Goal: Task Accomplishment & Management: Manage account settings

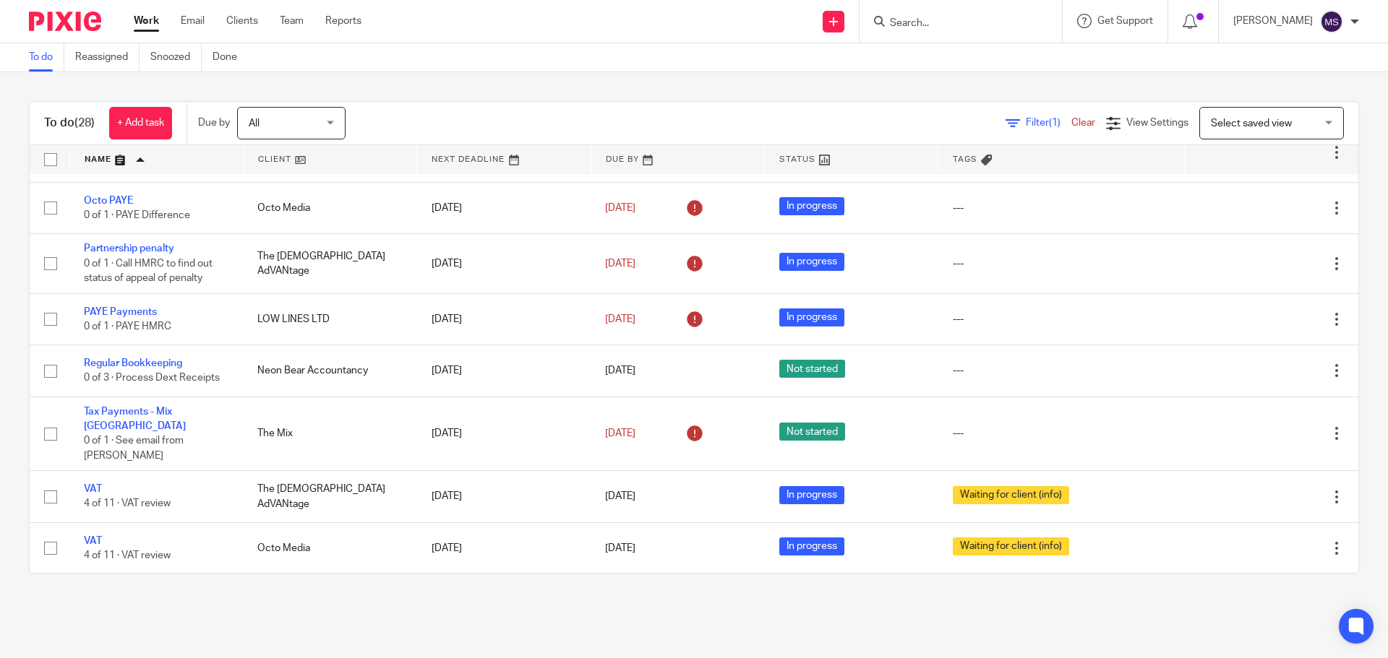
scroll to position [1314, 0]
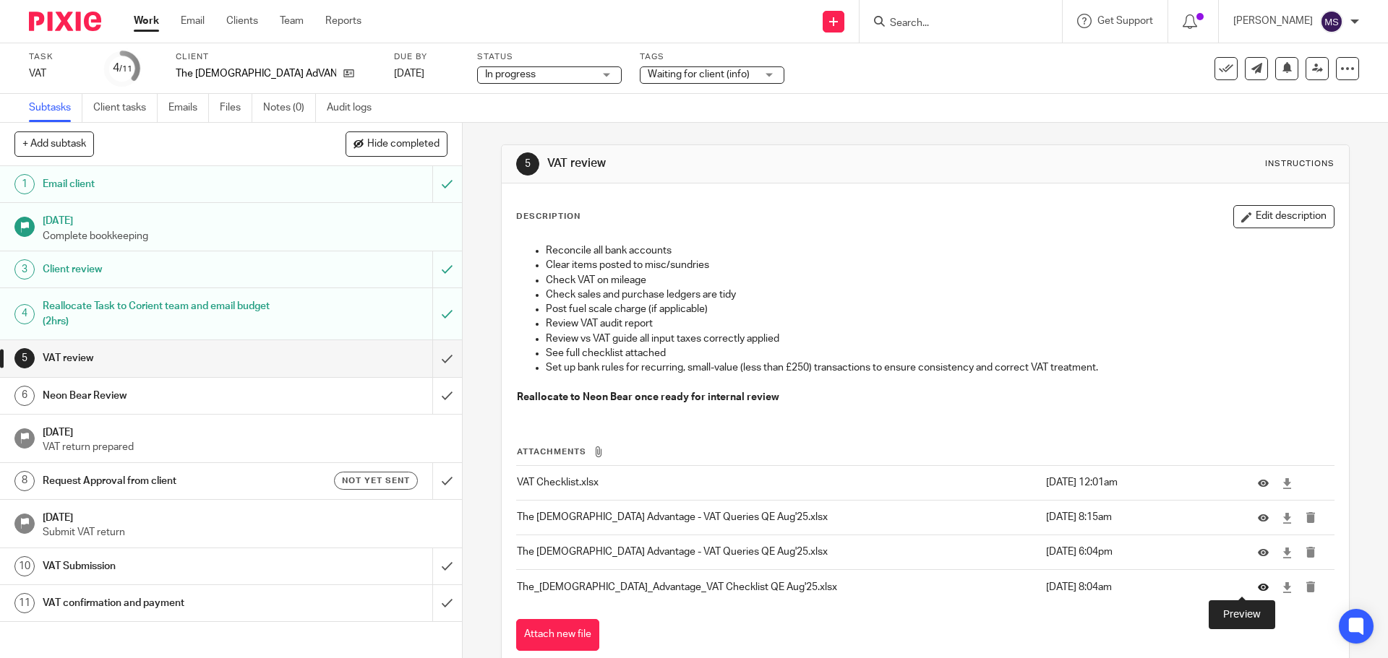
click at [1258, 583] on icon at bounding box center [1263, 588] width 11 height 11
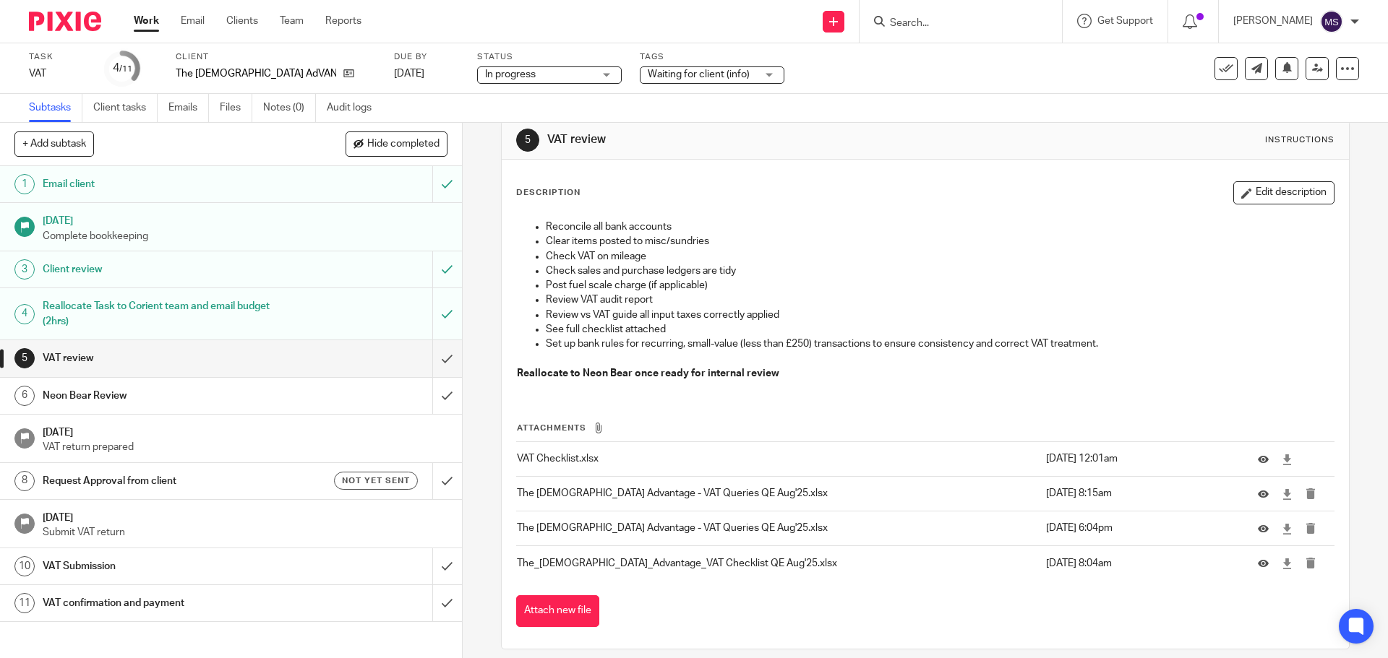
scroll to position [37, 0]
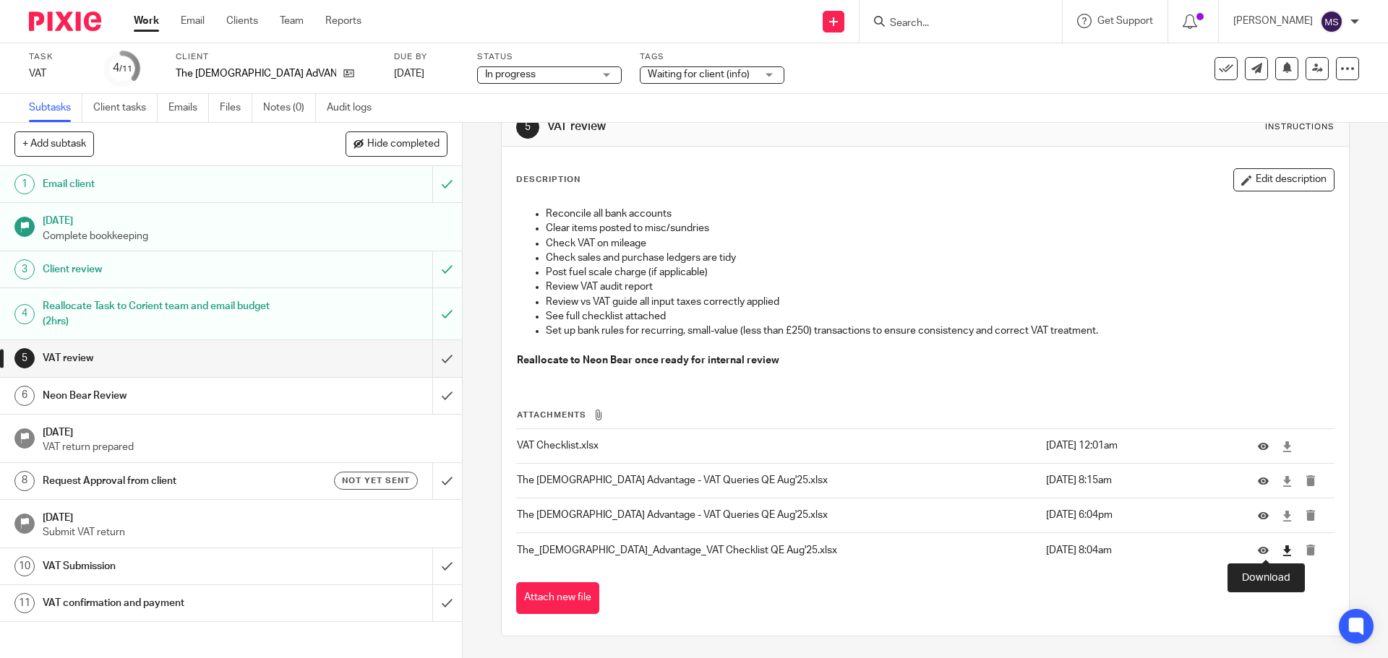
click at [1281, 552] on icon at bounding box center [1286, 551] width 11 height 11
click at [424, 356] on input "submit" at bounding box center [231, 358] width 462 height 36
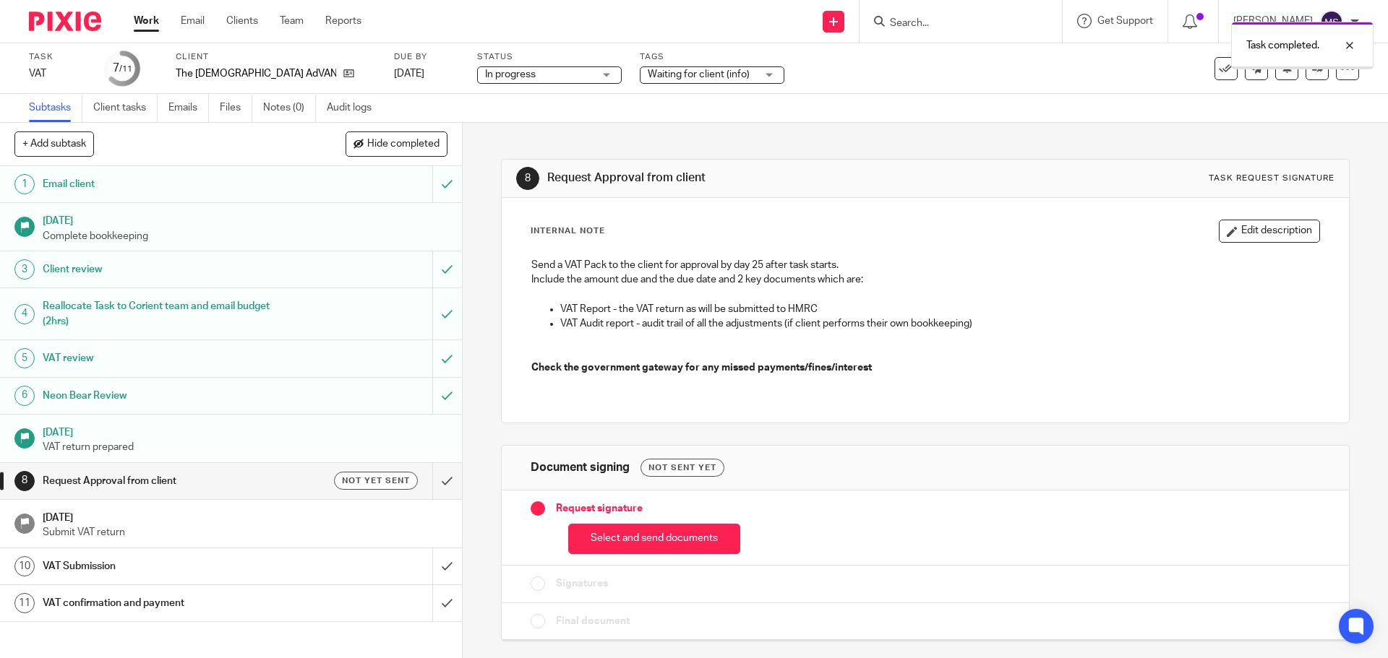
drag, startPoint x: 0, startPoint y: 0, endPoint x: 275, endPoint y: 490, distance: 561.7
click at [275, 490] on h1 "Request Approval from client" at bounding box center [168, 482] width 250 height 22
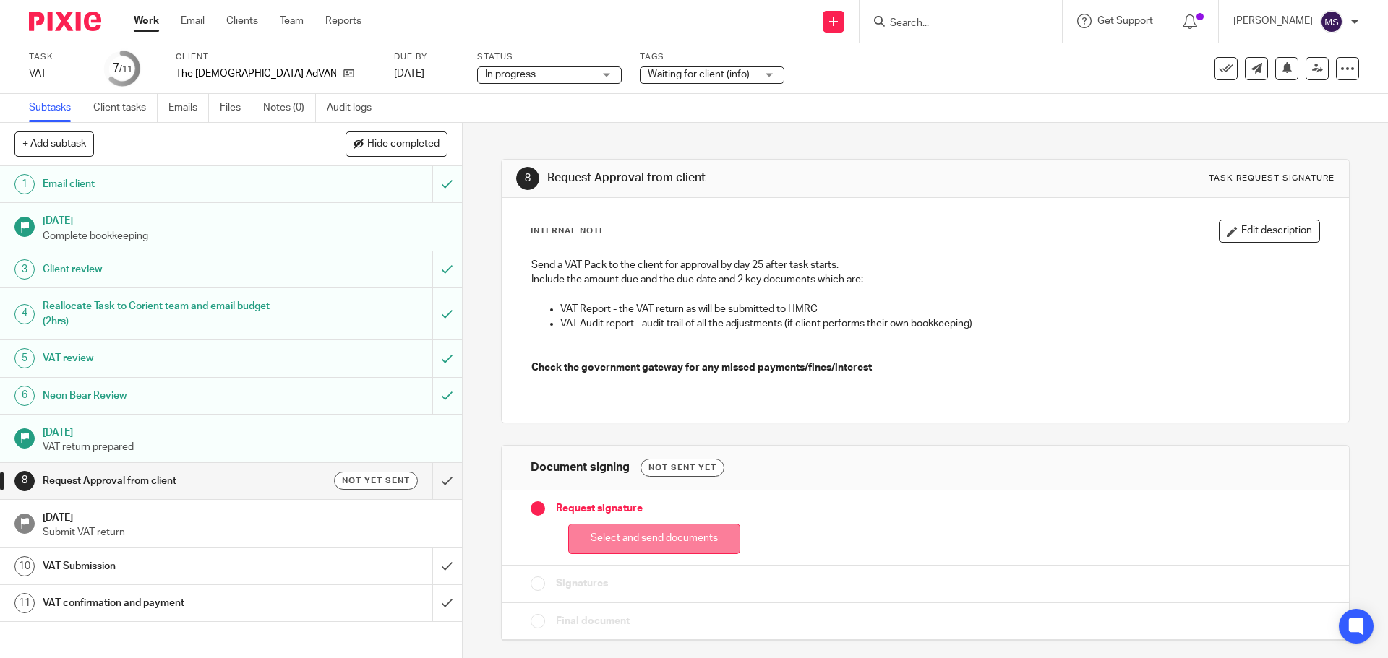
click at [627, 540] on button "Select and send documents" at bounding box center [654, 539] width 172 height 31
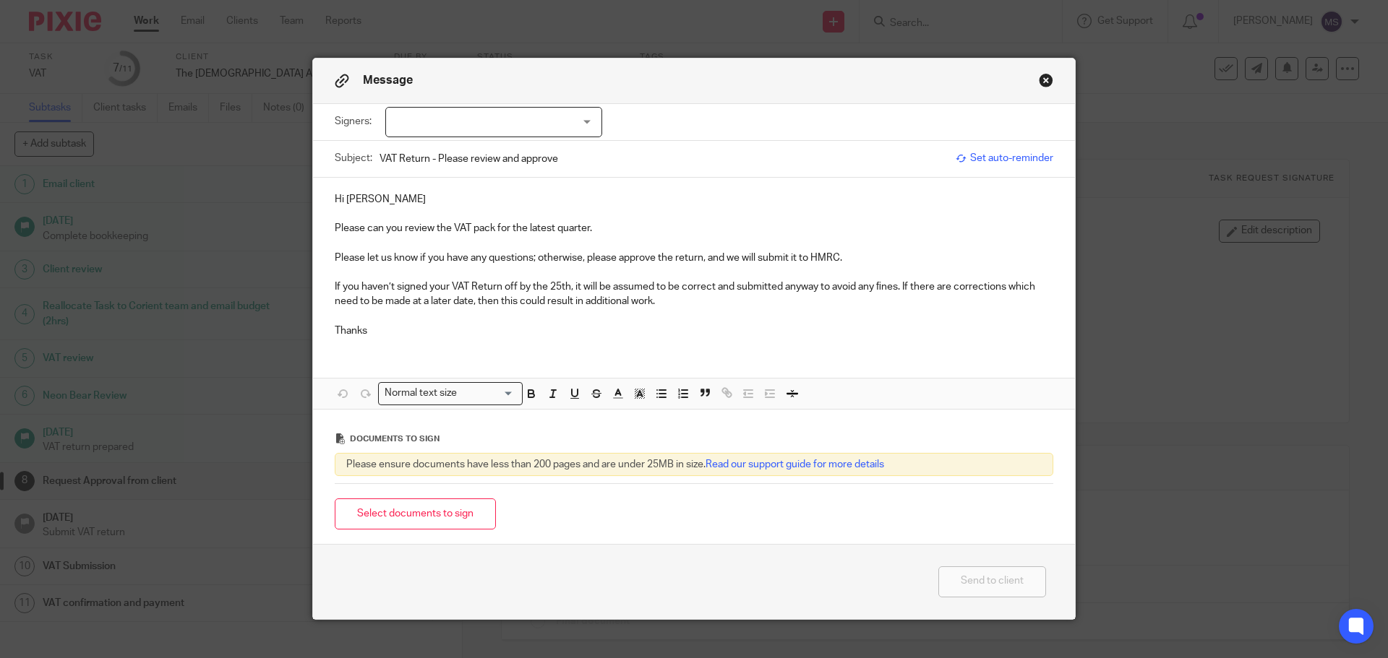
click at [539, 122] on div at bounding box center [493, 122] width 217 height 30
click at [395, 152] on input "checkbox" at bounding box center [396, 151] width 27 height 27
checkbox input "true"
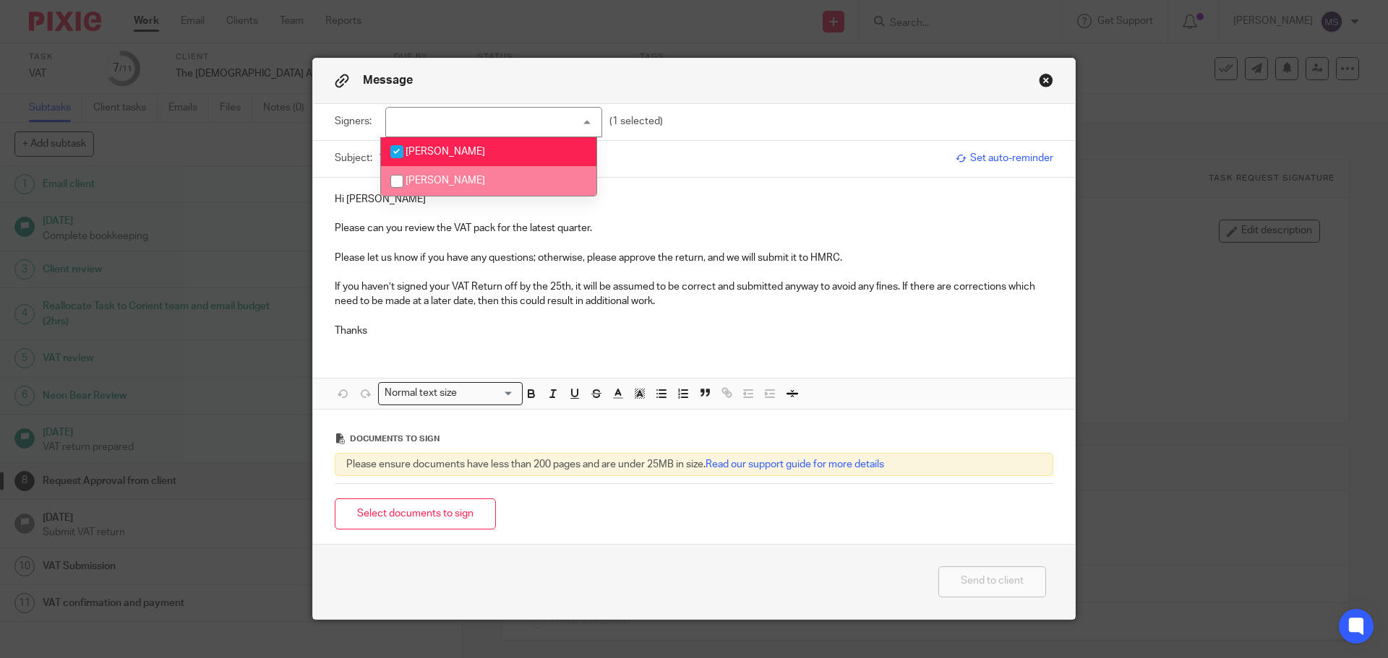
click at [392, 178] on input "checkbox" at bounding box center [396, 181] width 27 height 27
click at [400, 182] on input "checkbox" at bounding box center [396, 181] width 27 height 27
checkbox input "false"
click at [661, 158] on input "VAT Return - Please review and approve" at bounding box center [663, 158] width 569 height 33
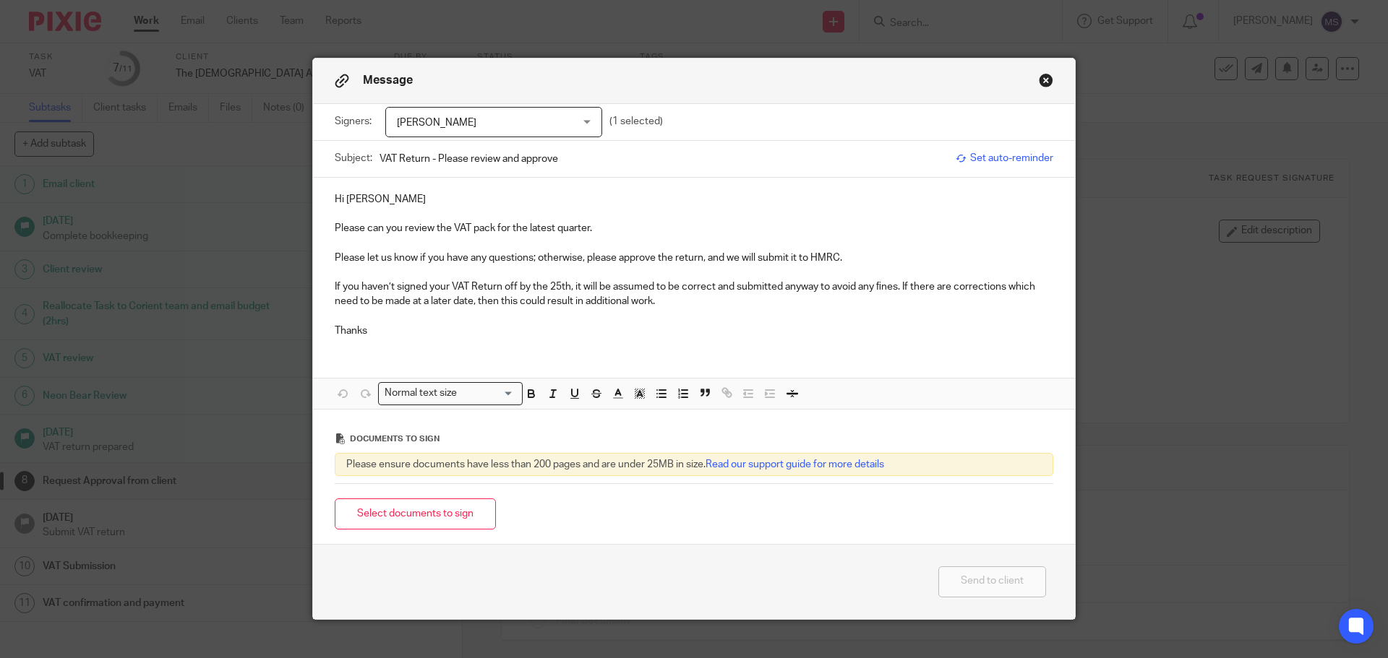
click at [429, 157] on input "VAT Return - Please review and approve" at bounding box center [663, 158] width 569 height 33
type input "VAT Return for quarter ended August 2025 - Please review and approve"
click at [372, 207] on p at bounding box center [694, 214] width 718 height 14
click at [374, 194] on p "Hi Rachel" at bounding box center [694, 199] width 718 height 14
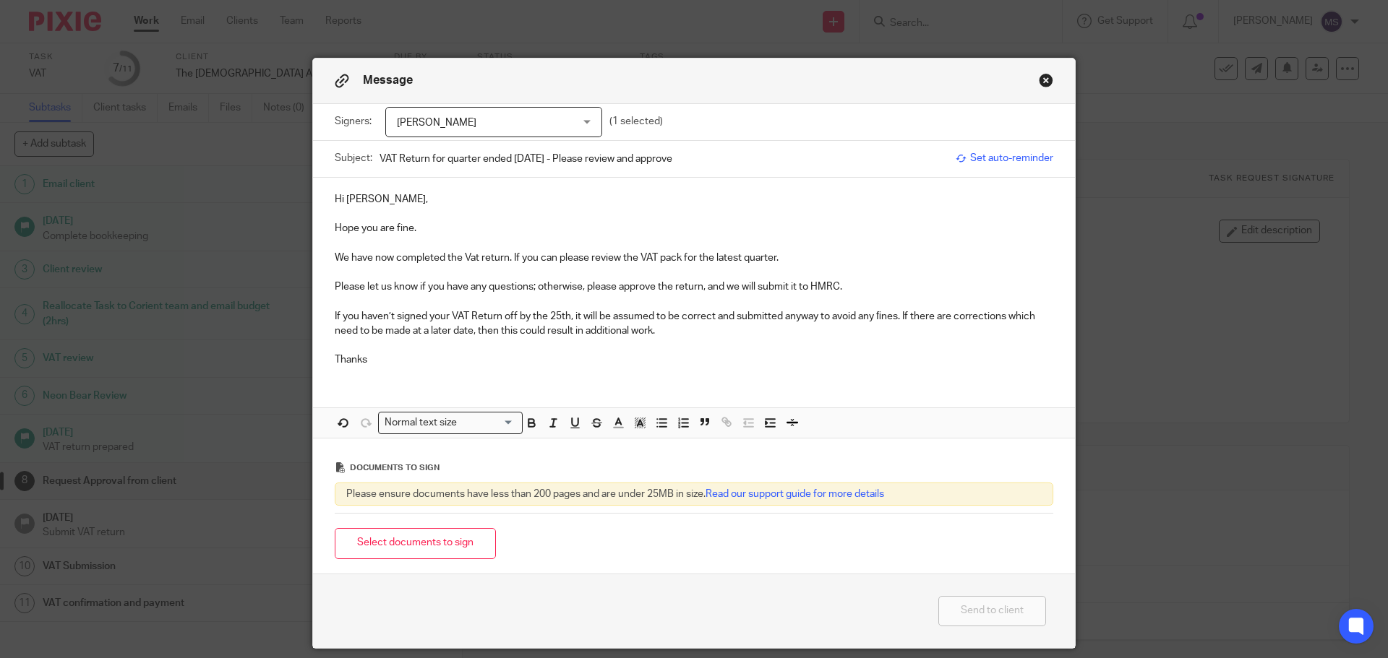
click at [677, 261] on p "We have now completed the Vat return. If you can please review the VAT pack for…" at bounding box center [694, 258] width 718 height 14
drag, startPoint x: 332, startPoint y: 363, endPoint x: 323, endPoint y: 366, distance: 9.8
click at [323, 366] on div "Hi Rachel, Hope you are fine. We have now completed the Vat return. If you can …" at bounding box center [694, 278] width 762 height 201
click at [408, 356] on p "Many thanks" at bounding box center [694, 360] width 718 height 14
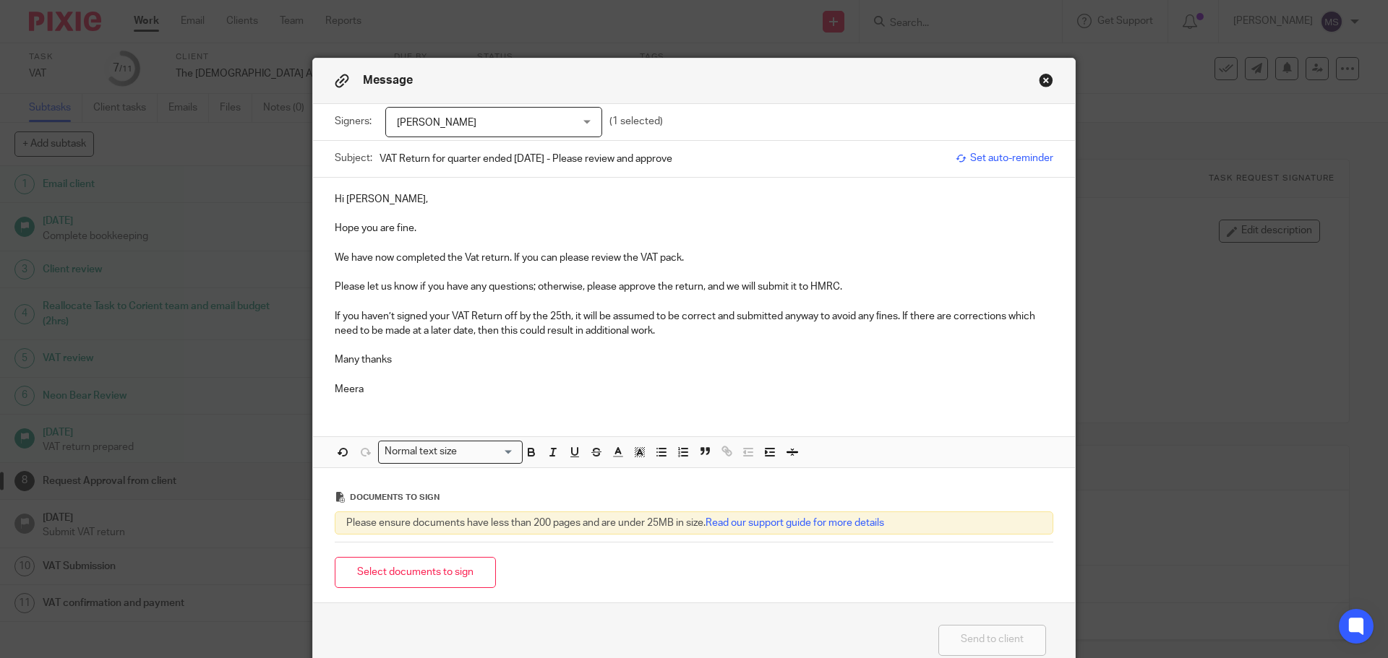
click at [643, 578] on div "Select documents to sign" at bounding box center [694, 573] width 718 height 46
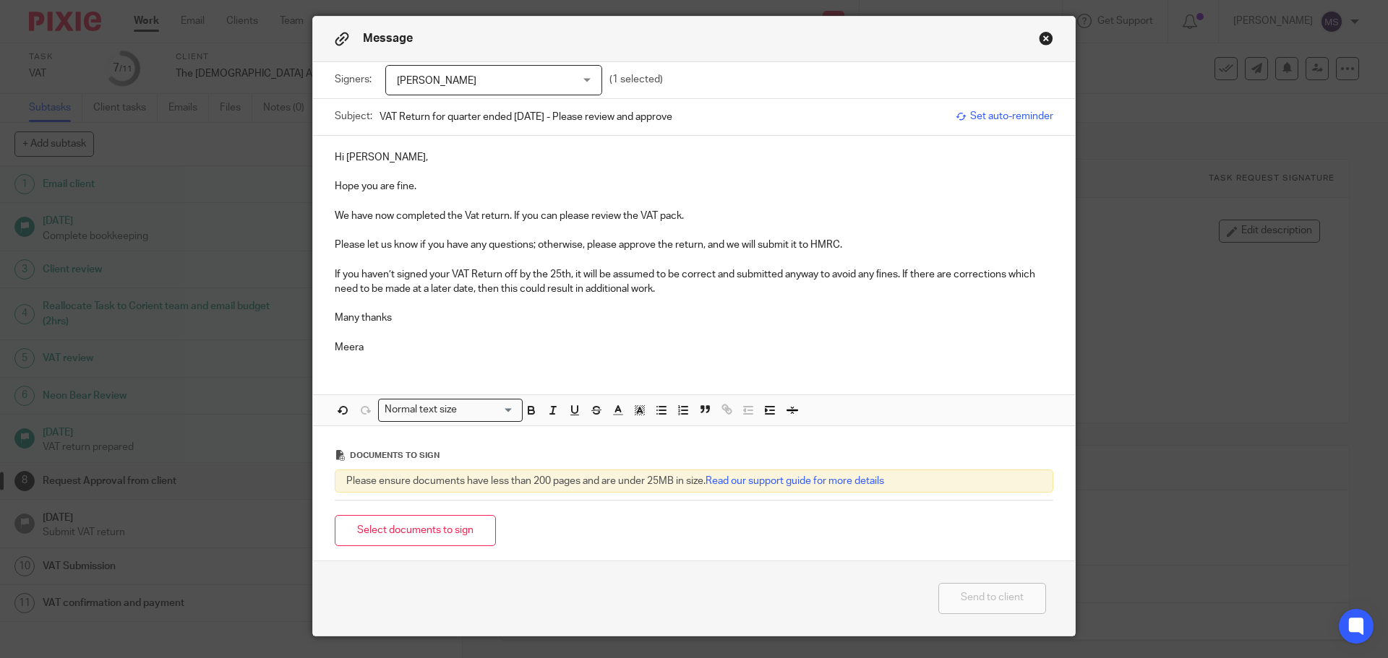
scroll to position [78, 0]
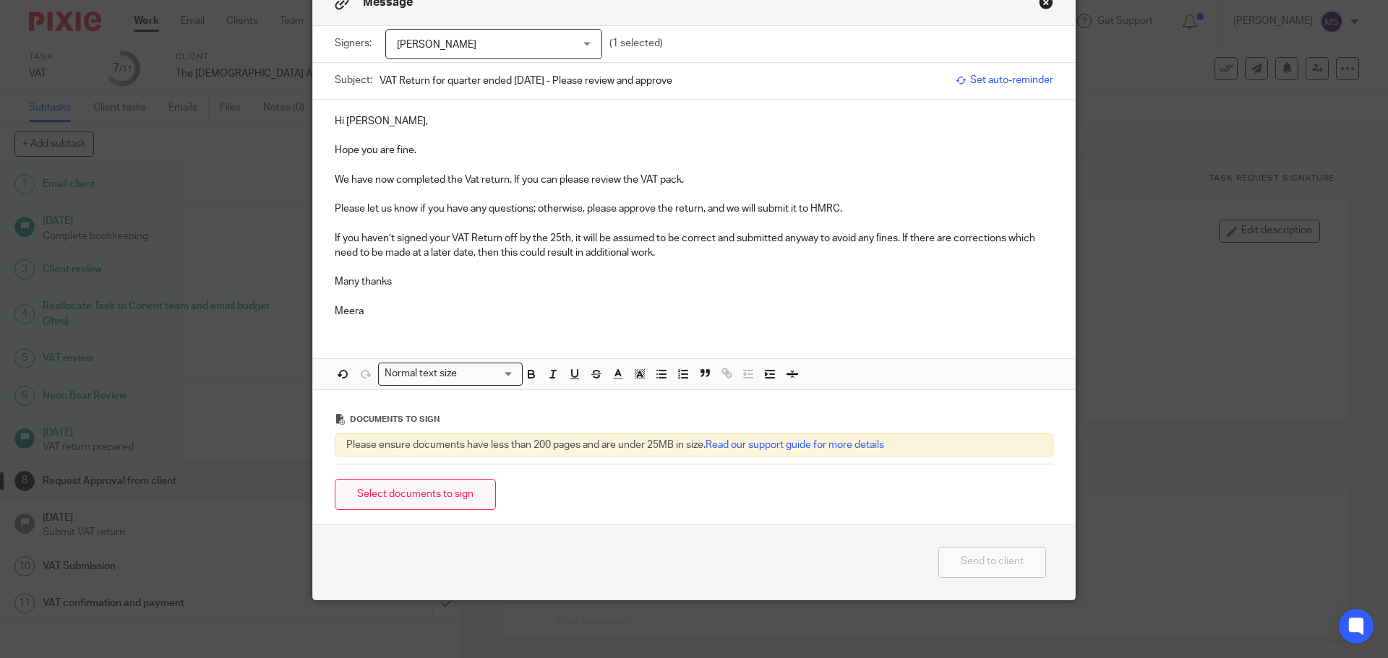
click at [450, 492] on button "Select documents to sign" at bounding box center [415, 494] width 161 height 31
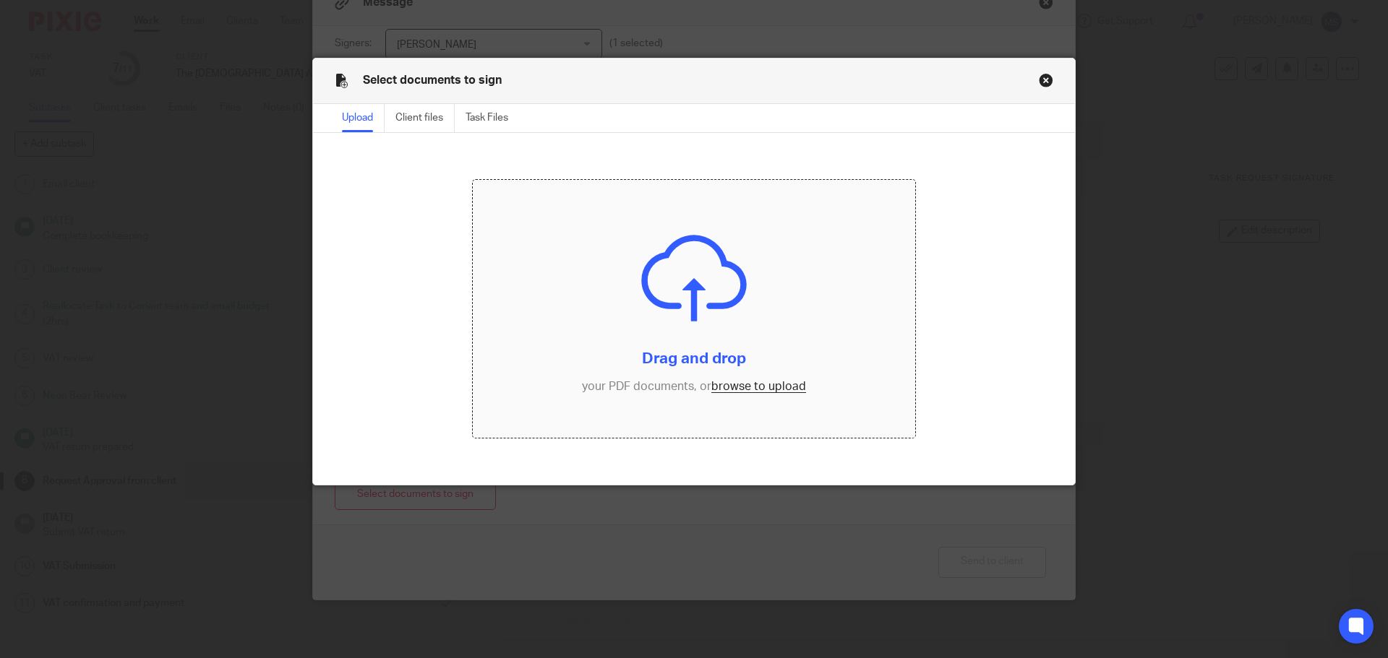
click at [634, 312] on input "file" at bounding box center [694, 309] width 443 height 259
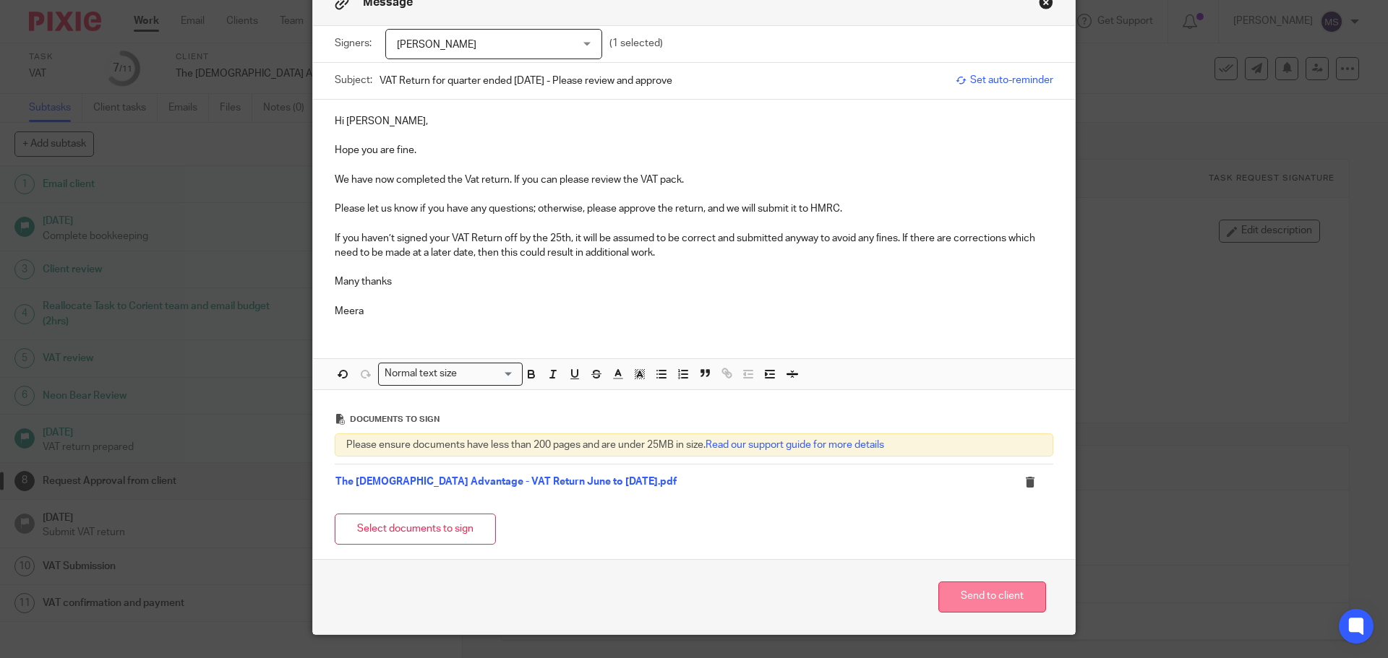
click at [976, 601] on button "Send to client" at bounding box center [992, 597] width 108 height 31
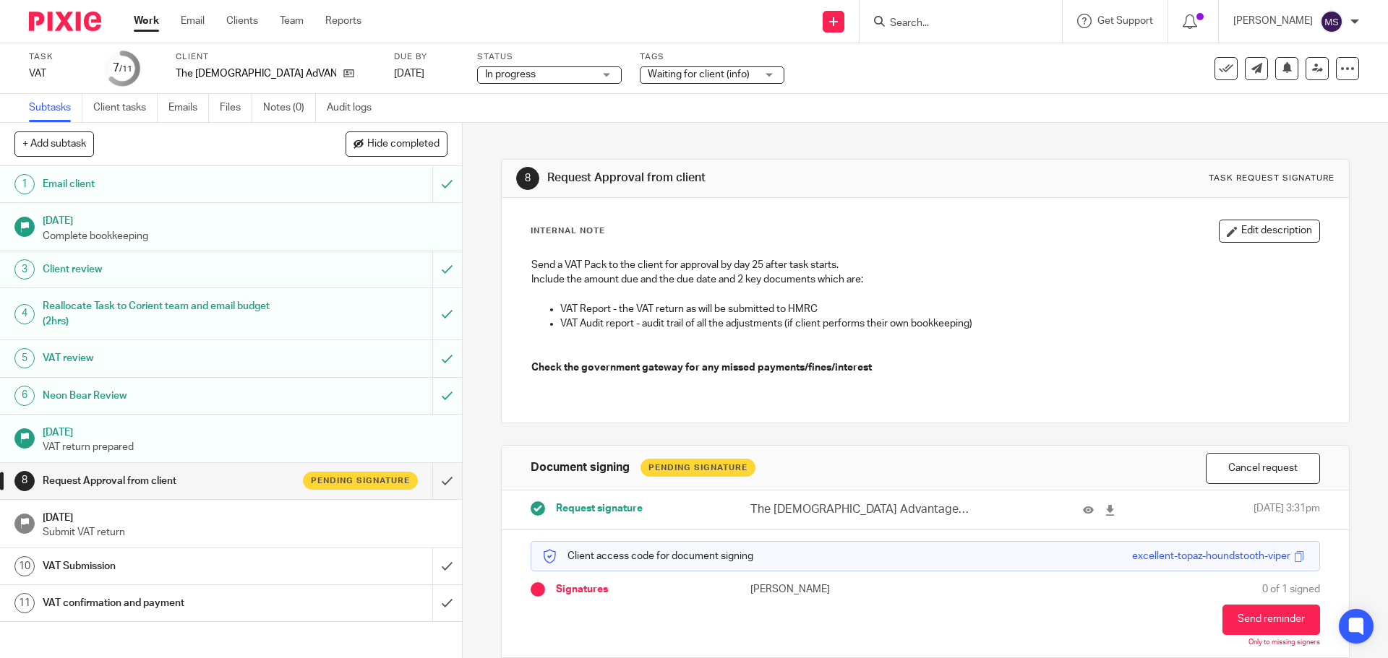
click at [528, 72] on span "In progress" at bounding box center [539, 74] width 108 height 15
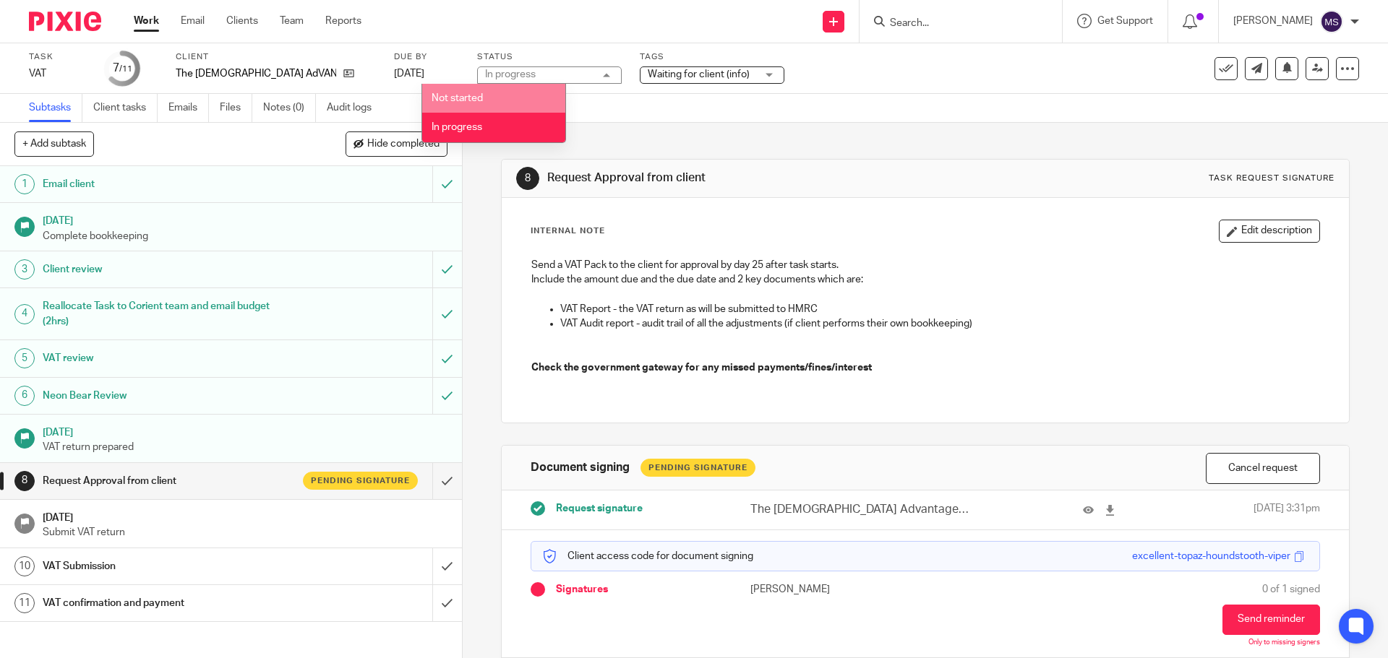
click at [648, 75] on span "Waiting for client (info)" at bounding box center [699, 74] width 102 height 10
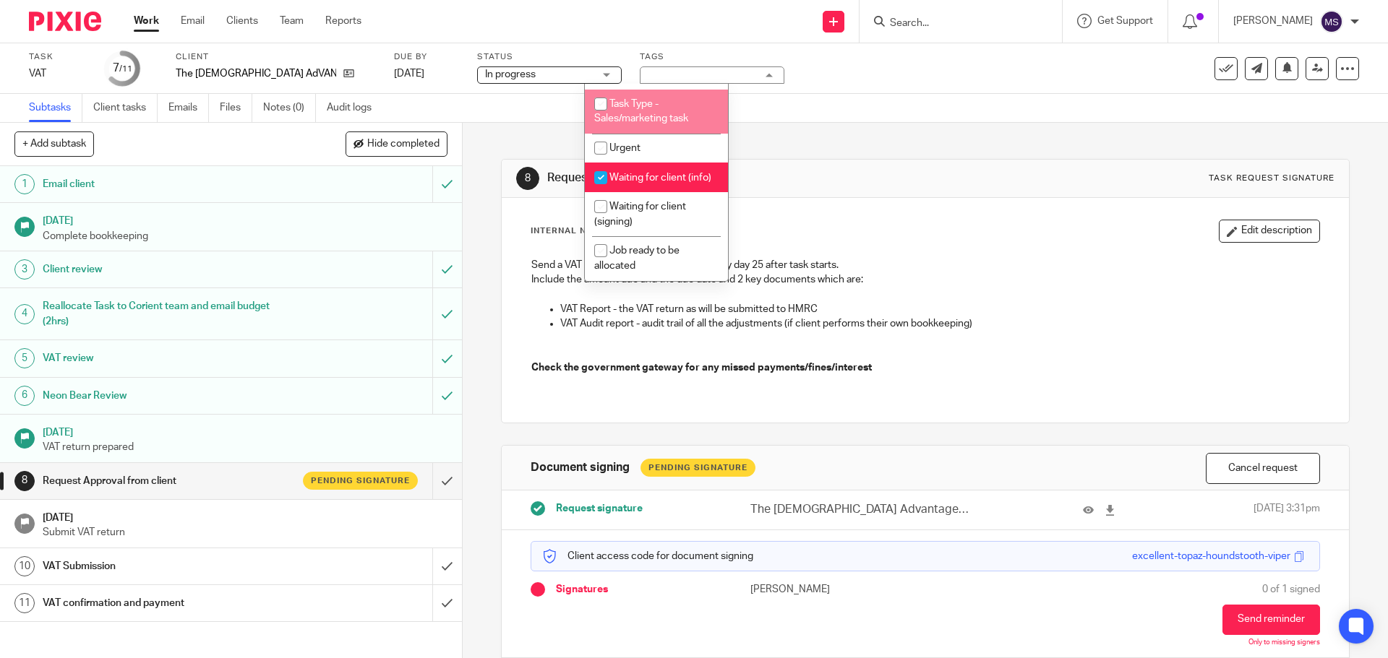
scroll to position [482, 0]
click at [598, 177] on input "checkbox" at bounding box center [600, 177] width 27 height 27
checkbox input "false"
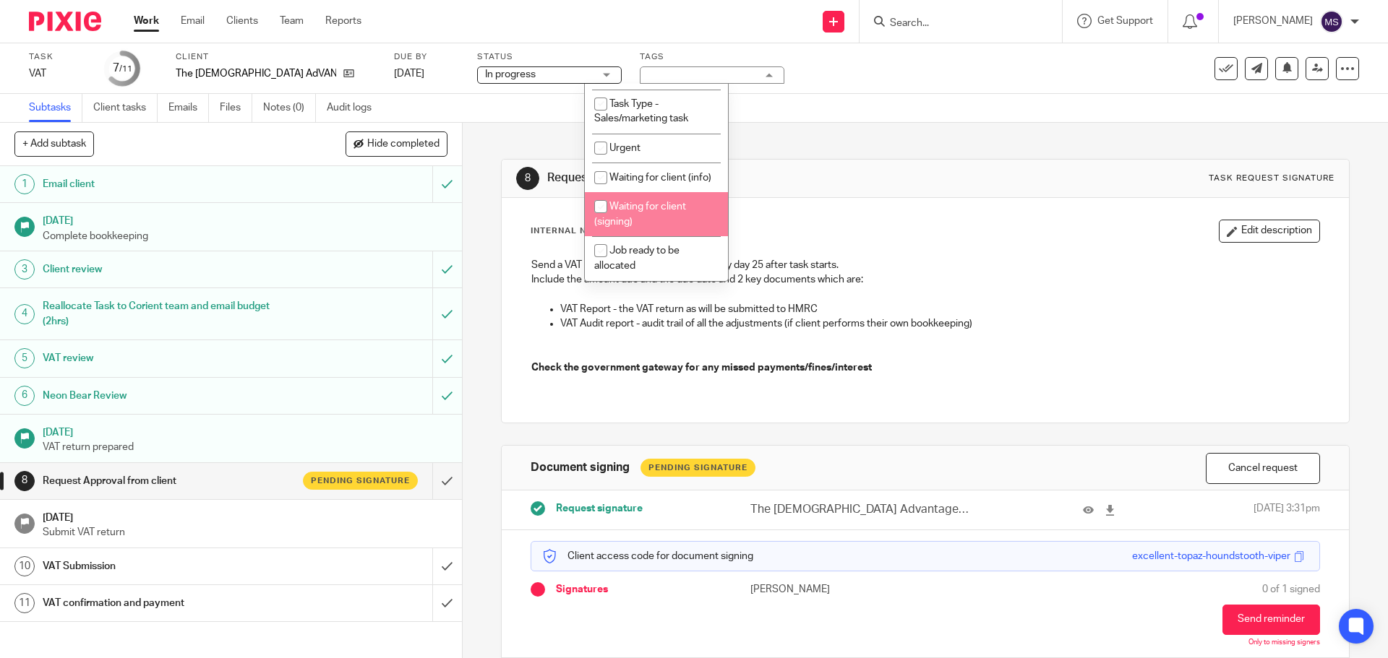
click at [599, 219] on input "checkbox" at bounding box center [600, 206] width 27 height 27
checkbox input "true"
click at [808, 94] on div "Subtasks Client tasks Emails Files Notes (0) Audit logs" at bounding box center [694, 108] width 1388 height 29
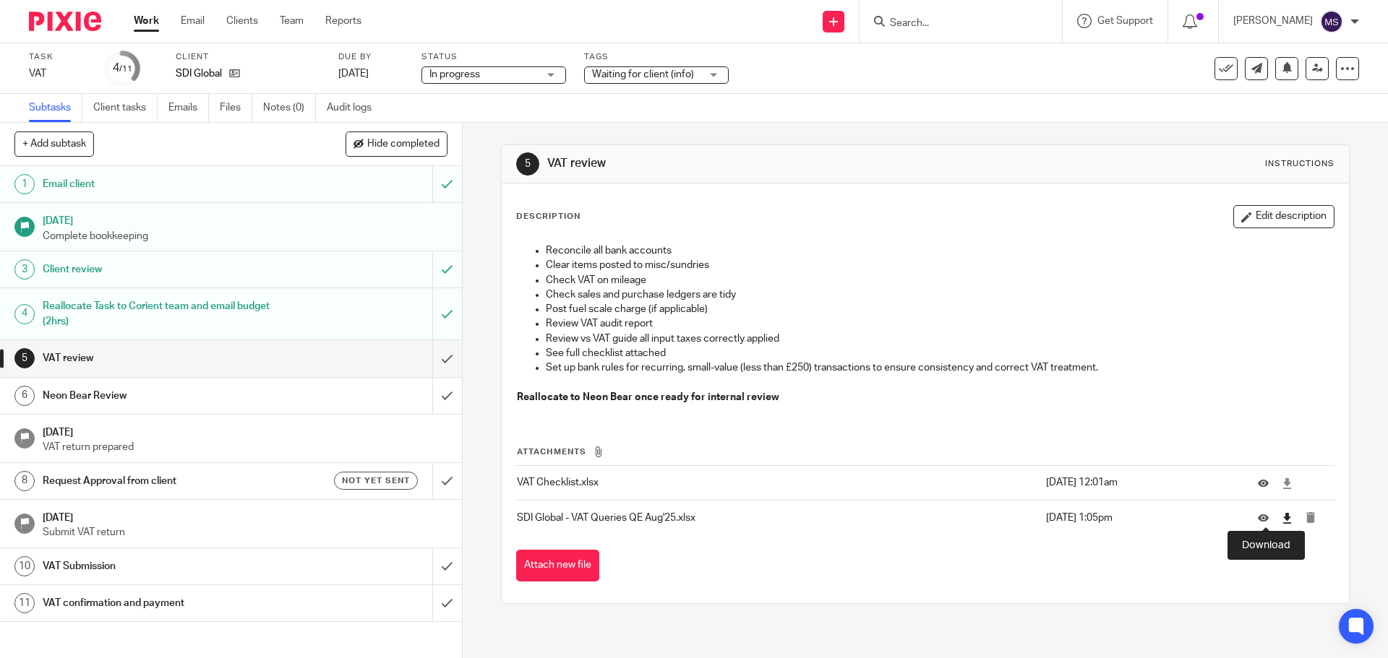
click at [1281, 517] on icon at bounding box center [1286, 518] width 11 height 11
click at [558, 562] on button "Attach new file" at bounding box center [557, 566] width 83 height 33
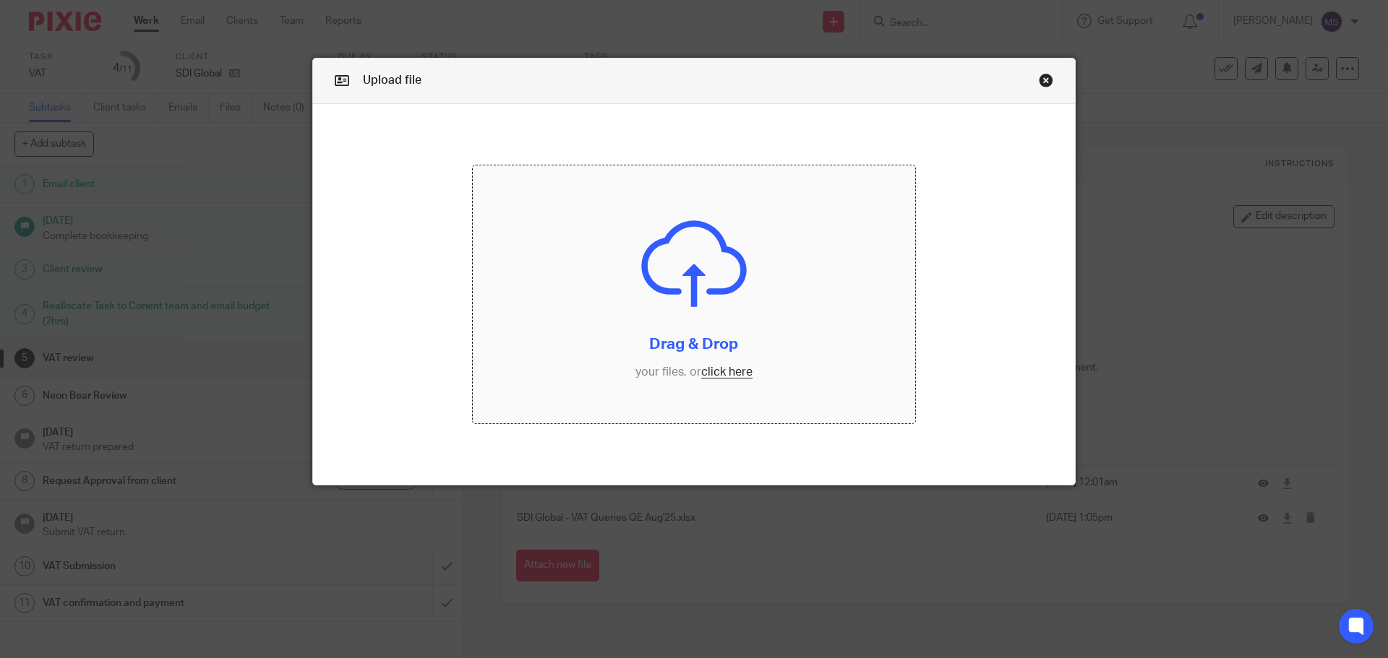
click at [710, 358] on input "file" at bounding box center [694, 295] width 443 height 259
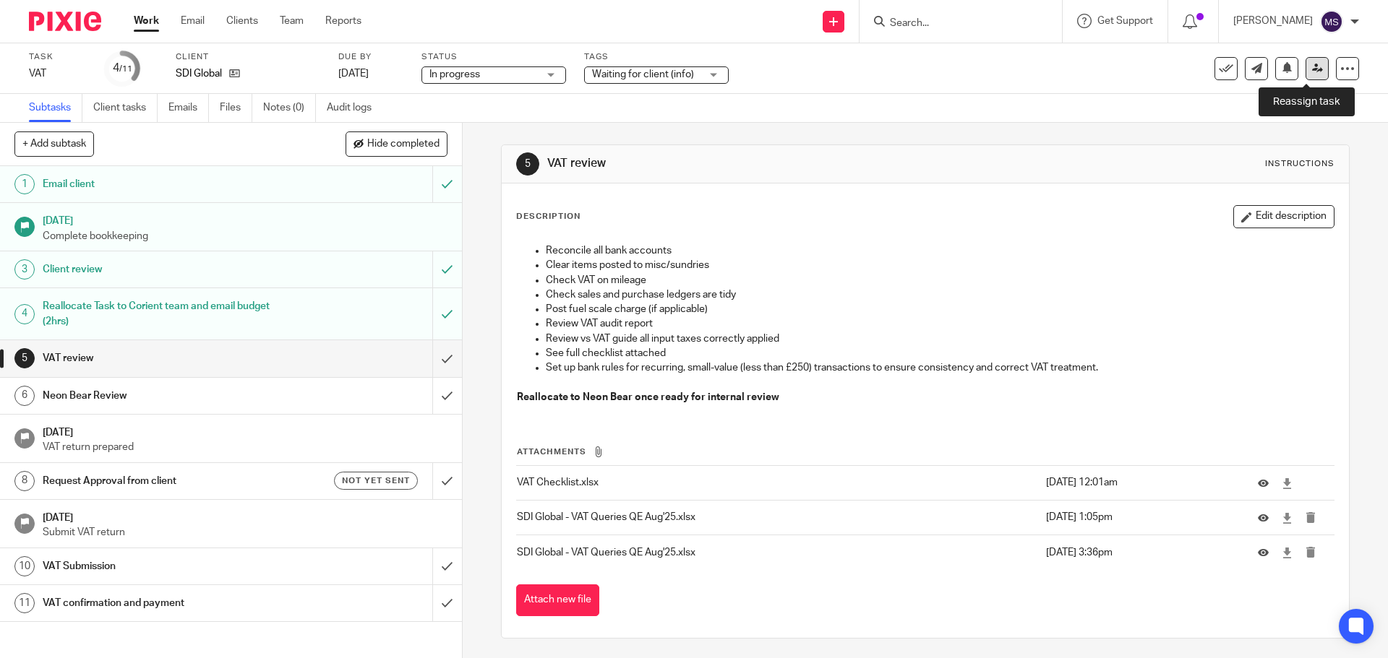
click at [1312, 72] on icon at bounding box center [1317, 68] width 11 height 11
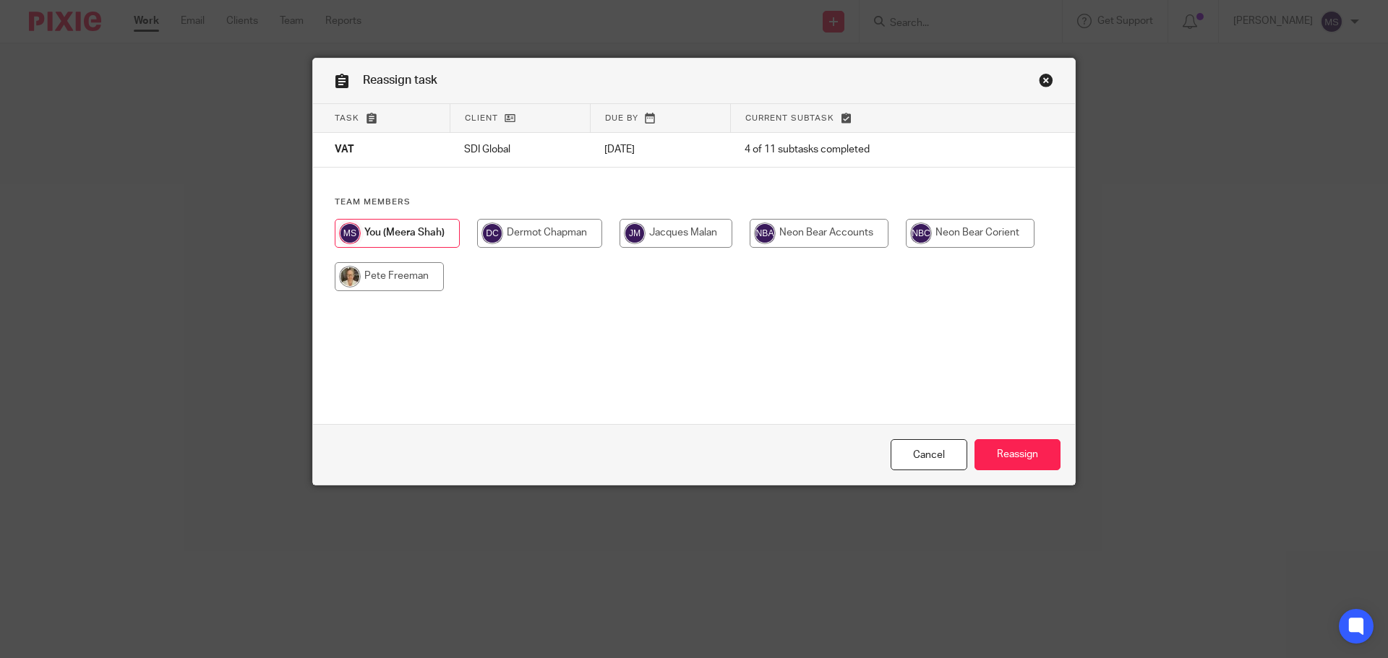
click at [957, 241] on input "radio" at bounding box center [970, 233] width 129 height 29
radio input "true"
click at [992, 456] on input "Reassign" at bounding box center [1017, 454] width 86 height 31
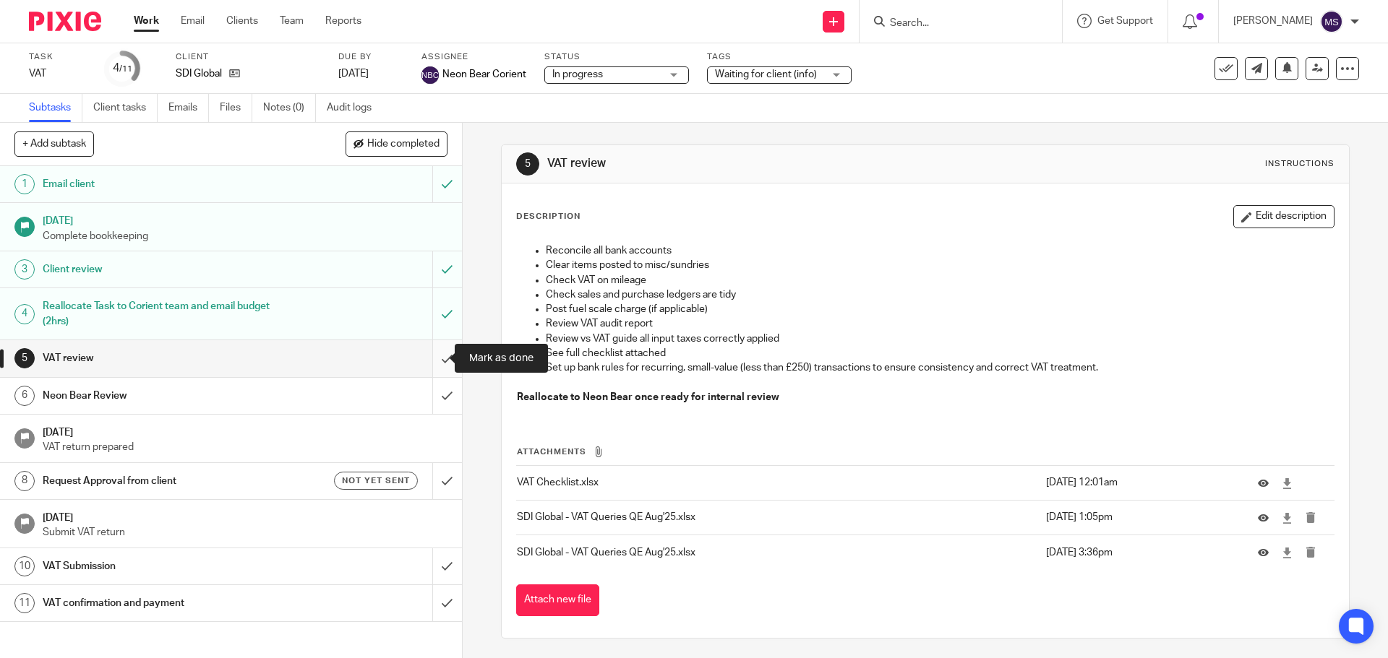
click at [433, 356] on input "submit" at bounding box center [231, 358] width 462 height 36
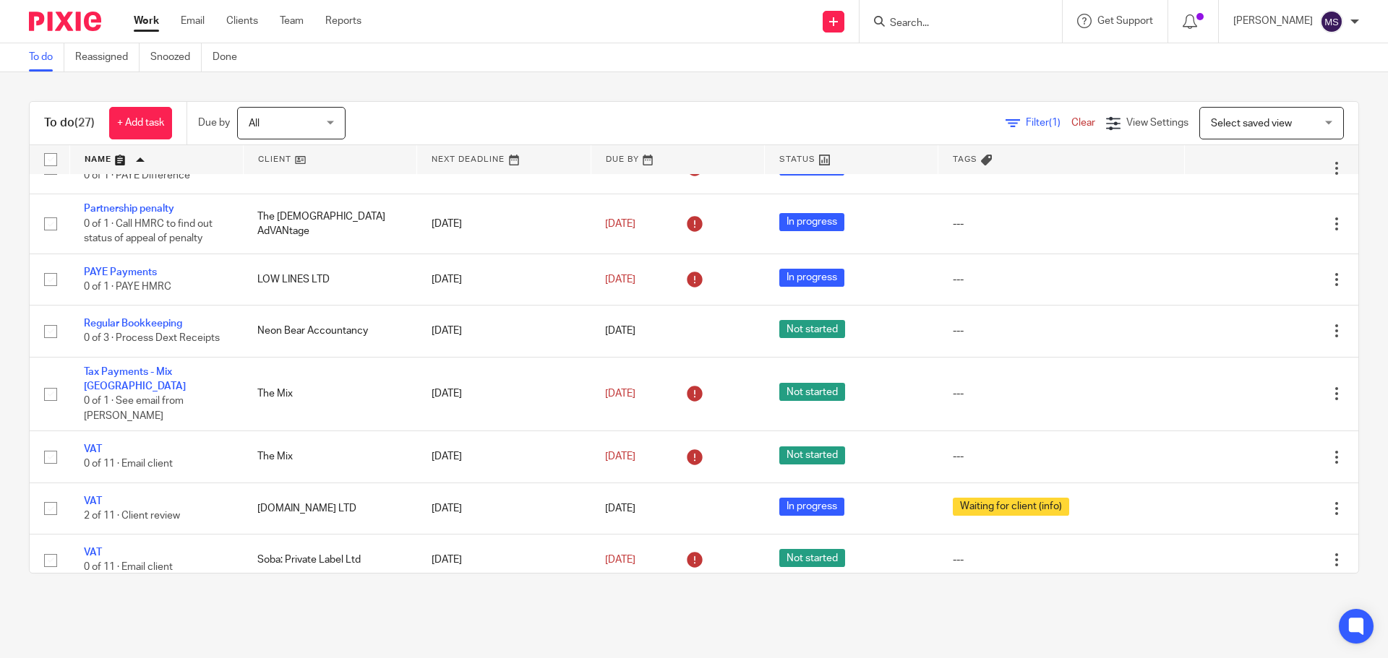
scroll to position [1271, 0]
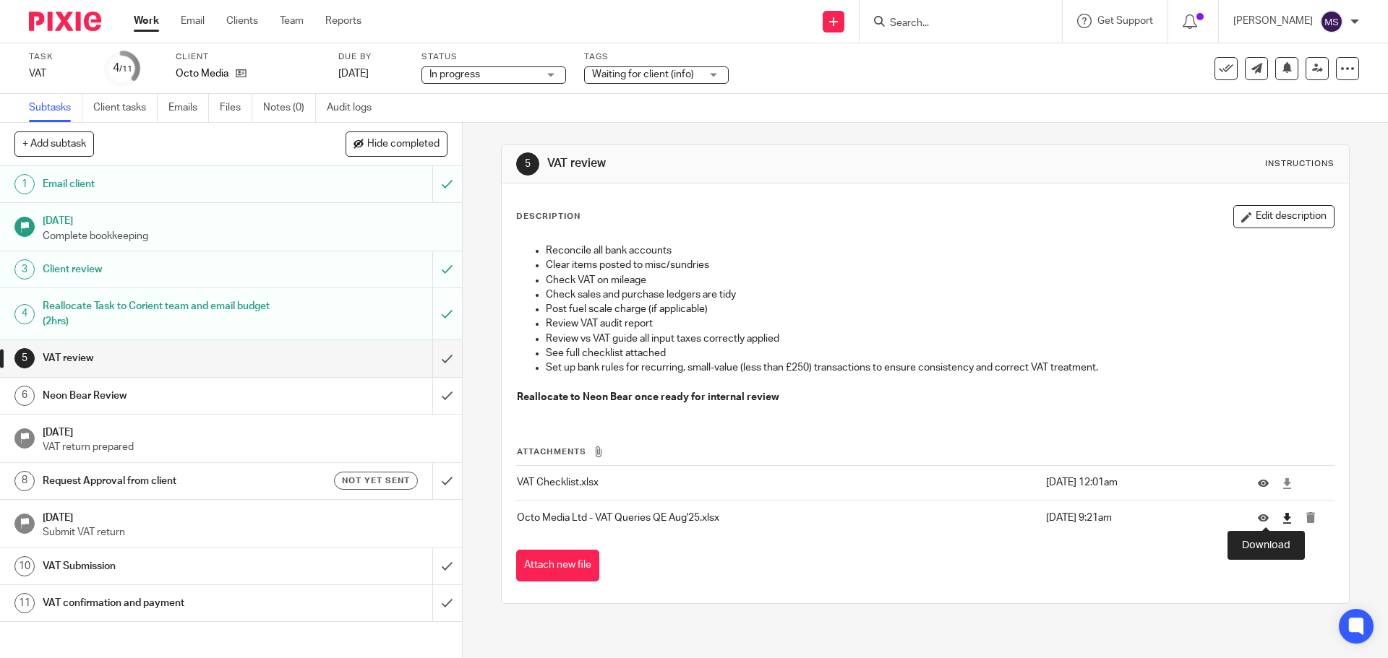
click at [1281, 520] on icon at bounding box center [1286, 518] width 11 height 11
click at [549, 562] on button "Attach new file" at bounding box center [557, 566] width 83 height 33
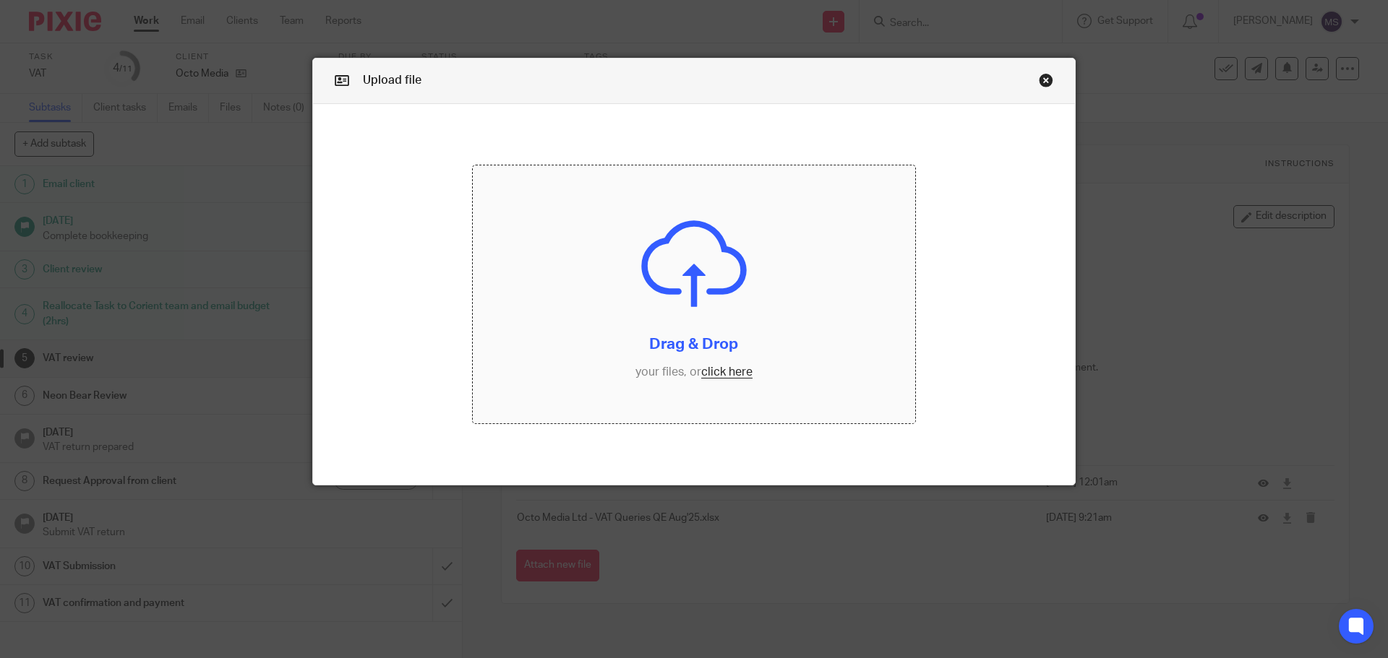
click at [729, 373] on input "file" at bounding box center [694, 295] width 443 height 259
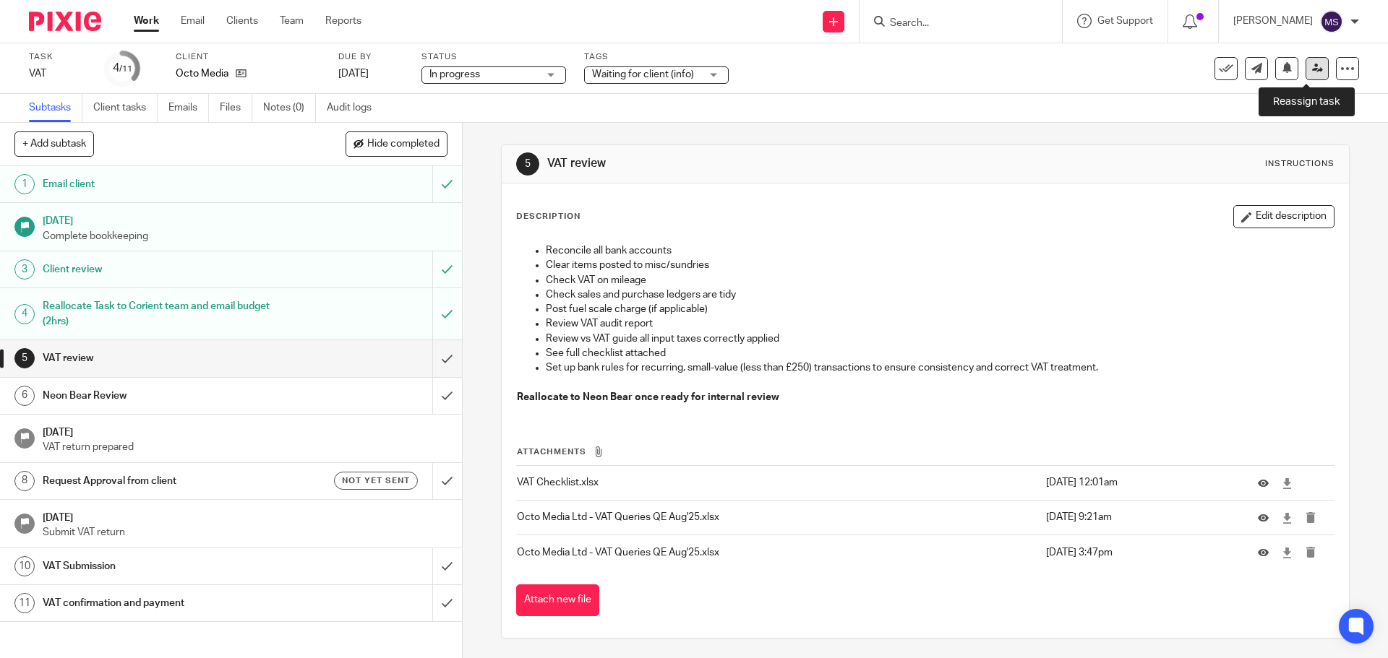
click at [1312, 68] on icon at bounding box center [1317, 68] width 11 height 11
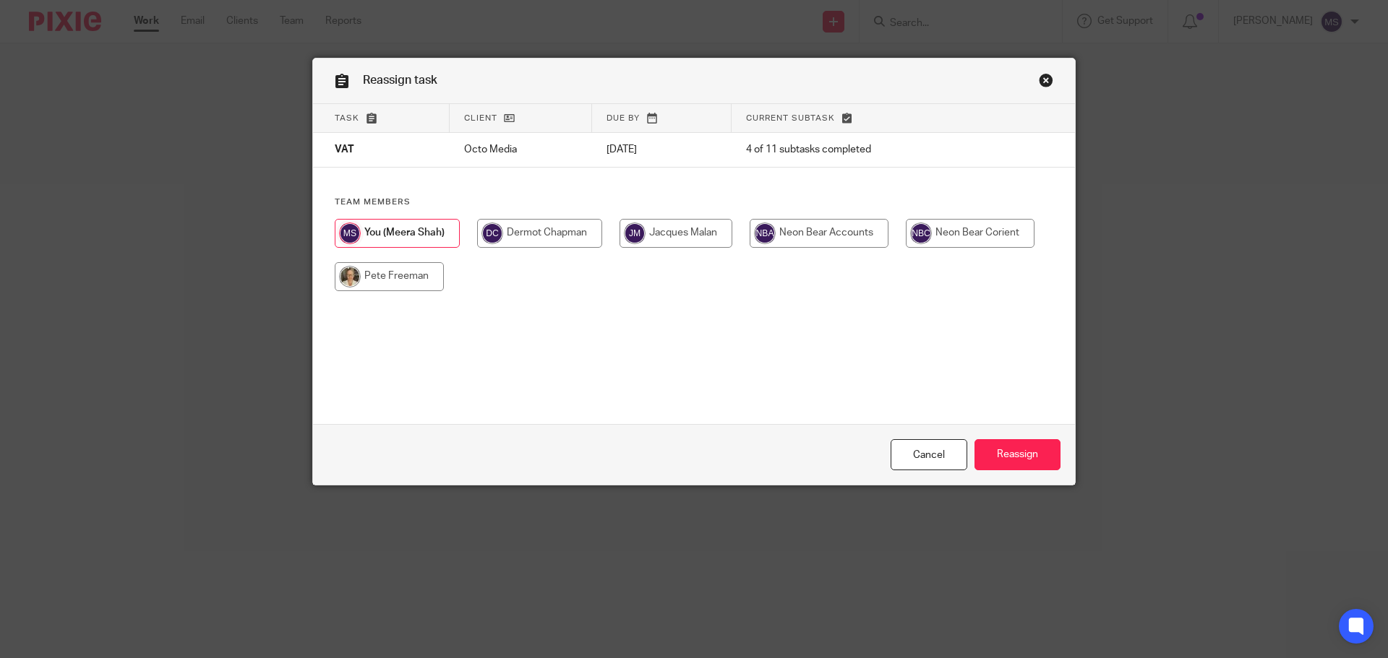
click at [948, 241] on input "radio" at bounding box center [970, 233] width 129 height 29
radio input "true"
click at [1010, 453] on input "Reassign" at bounding box center [1017, 454] width 86 height 31
